Goal: Information Seeking & Learning: Learn about a topic

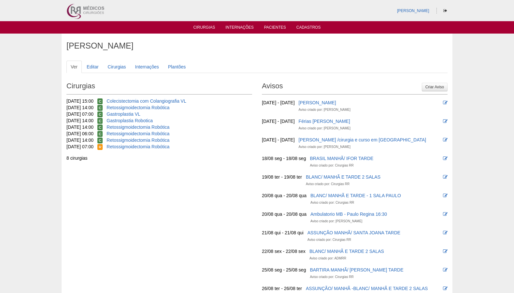
scroll to position [3, 0]
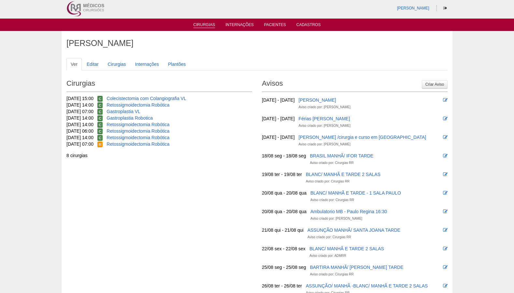
click at [206, 27] on link "Cirurgias" at bounding box center [205, 25] width 22 height 6
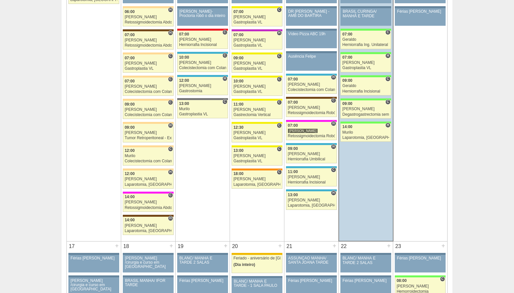
scroll to position [792, 0]
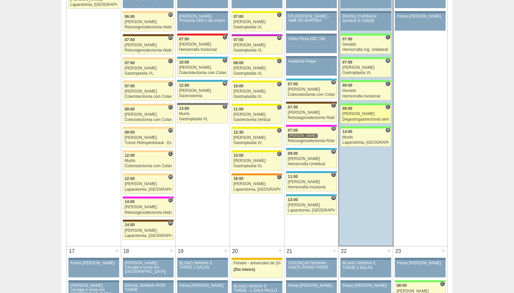
click at [361, 117] on div "Degastrogastrectomia sem vago" at bounding box center [366, 119] width 47 height 4
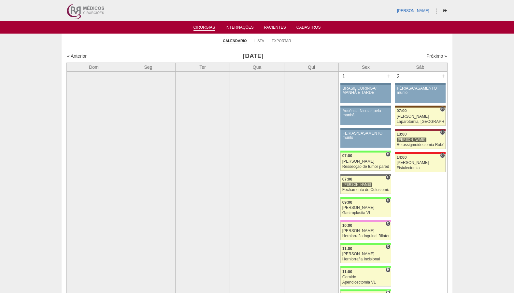
scroll to position [792, 0]
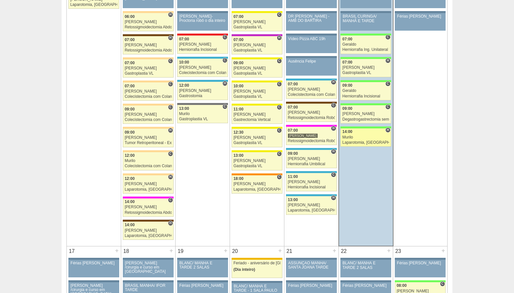
click at [359, 142] on div "Laparotomia, [GEOGRAPHIC_DATA], Drenagem, Bridas VL" at bounding box center [366, 142] width 47 height 4
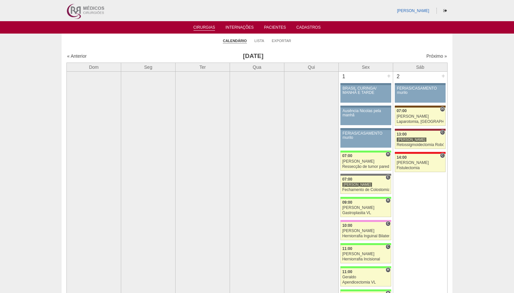
scroll to position [792, 0]
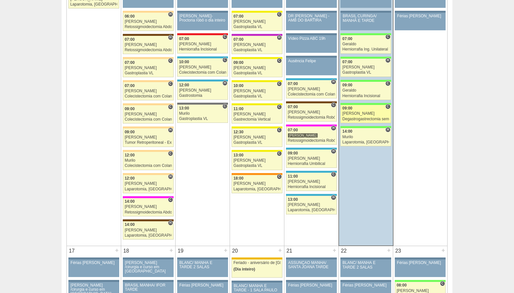
click at [371, 119] on div "Degastrogastrectomia sem vago" at bounding box center [366, 119] width 47 height 4
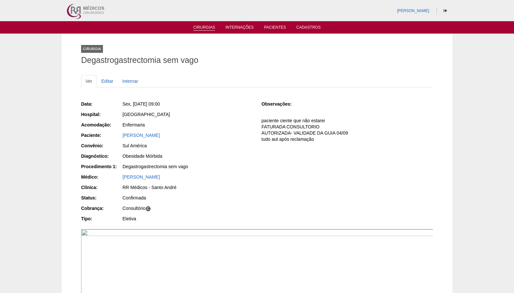
click at [209, 26] on link "Cirurgias" at bounding box center [205, 28] width 22 height 6
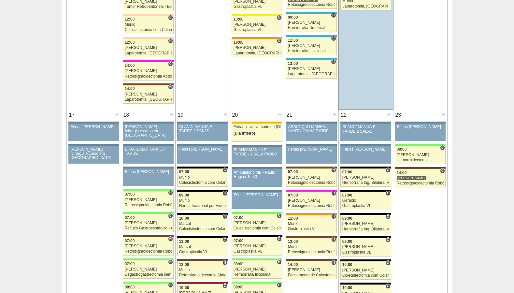
scroll to position [930, 0]
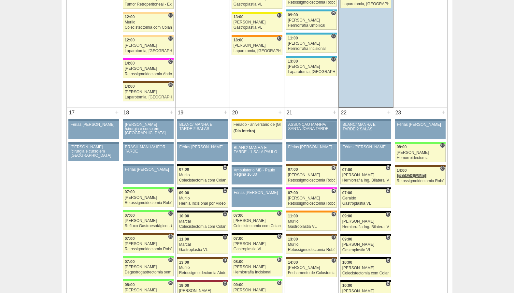
click at [316, 125] on div "ASSUNÇÃO MANHÃ/ SANTA JOANA TARDE" at bounding box center [311, 127] width 47 height 8
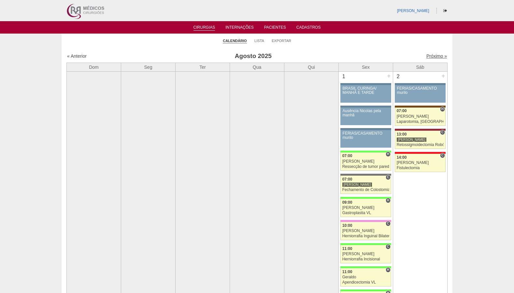
click at [437, 56] on link "Próximo »" at bounding box center [437, 55] width 21 height 5
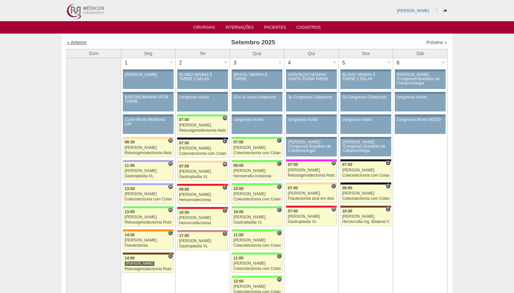
click at [80, 41] on link "« Anterior" at bounding box center [77, 42] width 20 height 5
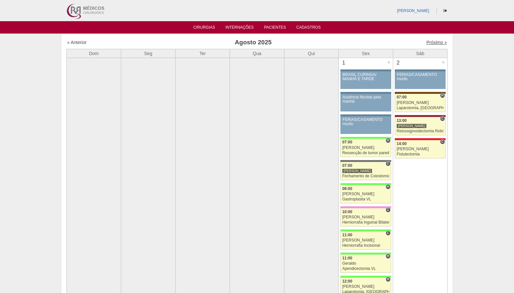
click at [435, 42] on link "Próximo »" at bounding box center [437, 42] width 21 height 5
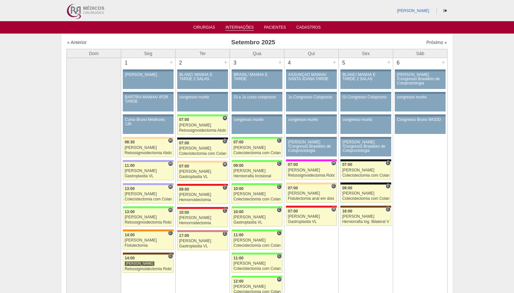
click at [243, 28] on link "Internações" at bounding box center [240, 28] width 28 height 6
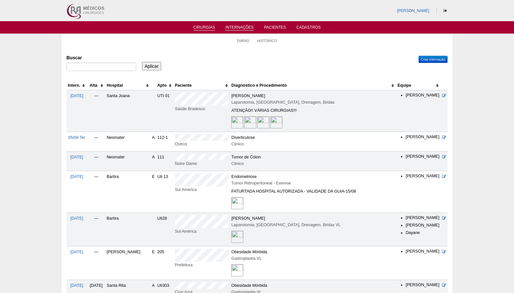
click at [206, 28] on link "Cirurgias" at bounding box center [205, 28] width 22 height 6
